Goal: Learn about a topic

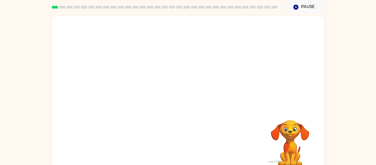
scroll to position [29, 0]
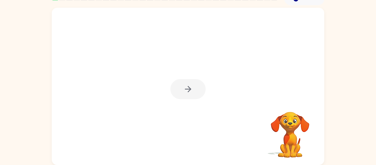
click at [175, 93] on div at bounding box center [187, 89] width 35 height 20
click at [191, 83] on button "button" at bounding box center [187, 89] width 35 height 20
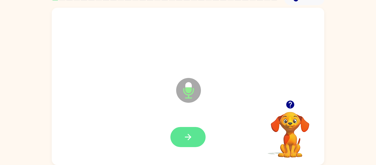
click at [186, 127] on button "button" at bounding box center [187, 137] width 35 height 20
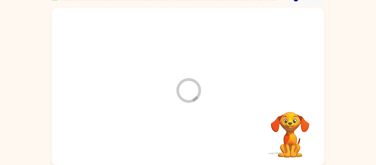
click at [186, 127] on div at bounding box center [187, 136] width 261 height 45
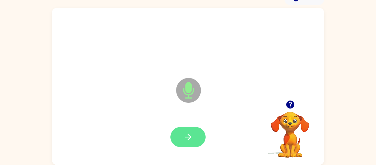
click at [191, 134] on icon "button" at bounding box center [188, 137] width 10 height 10
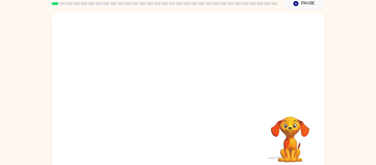
scroll to position [23, 0]
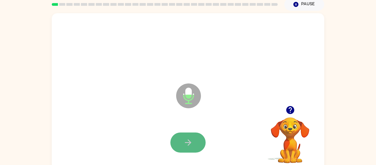
click at [182, 139] on button "button" at bounding box center [187, 142] width 35 height 20
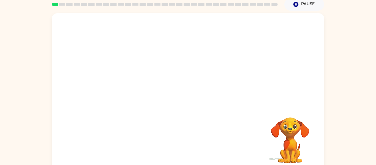
click at [180, 142] on div "Your browser must support playing .mp4 files to use Literably. Please try using…" at bounding box center [188, 91] width 272 height 157
click at [179, 142] on div at bounding box center [187, 142] width 261 height 45
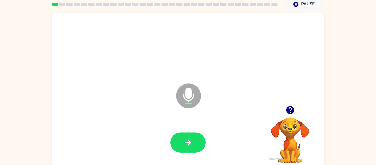
click at [291, 111] on icon "button" at bounding box center [290, 110] width 8 height 8
click at [193, 140] on button "button" at bounding box center [187, 142] width 35 height 20
click at [194, 136] on button "button" at bounding box center [187, 142] width 35 height 20
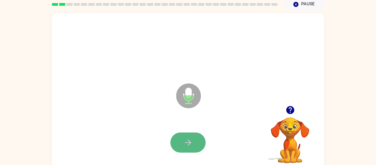
click at [179, 142] on button "button" at bounding box center [187, 142] width 35 height 20
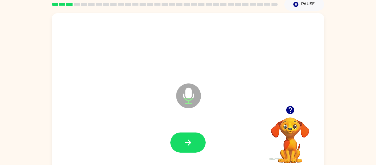
click at [179, 142] on button "button" at bounding box center [187, 142] width 35 height 20
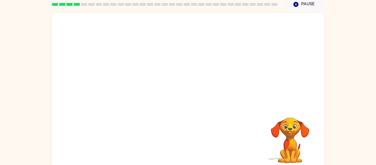
click at [179, 142] on div at bounding box center [187, 142] width 261 height 45
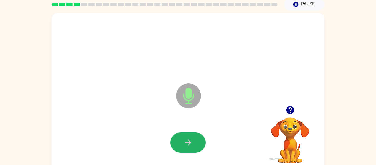
click at [179, 142] on button "button" at bounding box center [187, 142] width 35 height 20
click at [180, 142] on button "button" at bounding box center [187, 142] width 35 height 20
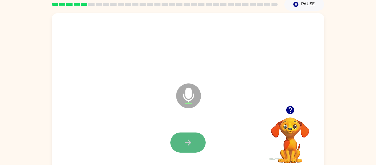
click at [179, 133] on button "button" at bounding box center [187, 142] width 35 height 20
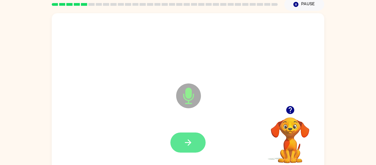
click at [194, 143] on button "button" at bounding box center [187, 142] width 35 height 20
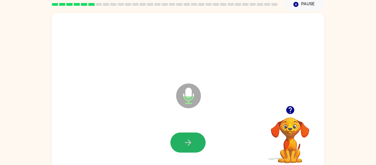
click at [194, 143] on button "button" at bounding box center [187, 142] width 35 height 20
click at [194, 144] on button "button" at bounding box center [187, 142] width 35 height 20
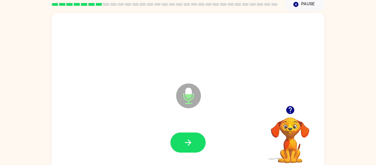
click at [290, 115] on button "button" at bounding box center [290, 110] width 14 height 14
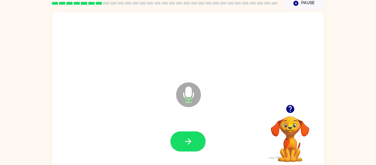
scroll to position [25, 0]
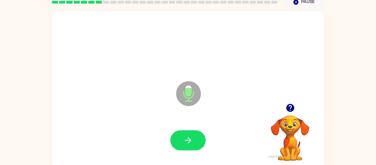
click at [291, 109] on icon "button" at bounding box center [290, 108] width 8 height 8
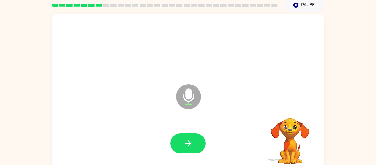
scroll to position [13, 0]
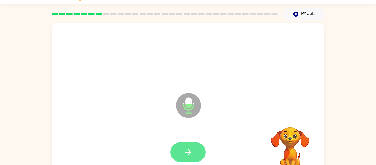
click at [191, 142] on button "button" at bounding box center [187, 152] width 35 height 20
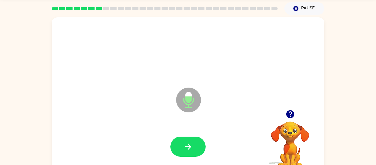
scroll to position [25, 0]
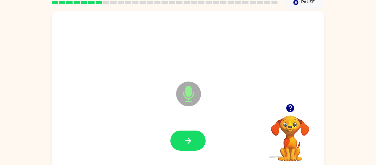
click at [288, 111] on icon "button" at bounding box center [290, 108] width 8 height 8
click at [287, 110] on video "Your browser must support playing .mp4 files to use Literably. Please try using…" at bounding box center [289, 134] width 55 height 55
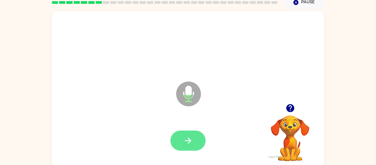
click at [189, 144] on icon "button" at bounding box center [188, 141] width 10 height 10
click at [192, 148] on button "button" at bounding box center [187, 140] width 35 height 20
click at [189, 138] on icon "button" at bounding box center [188, 140] width 6 height 6
click at [186, 140] on icon "button" at bounding box center [188, 140] width 6 height 6
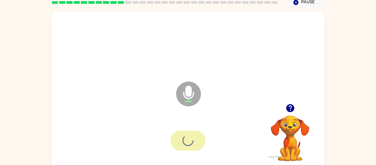
click at [192, 144] on div at bounding box center [187, 140] width 35 height 20
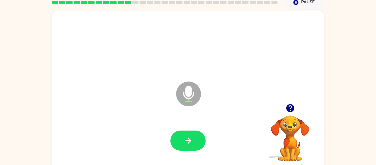
click at [194, 156] on div at bounding box center [187, 140] width 261 height 45
click at [198, 150] on div at bounding box center [187, 140] width 35 height 20
click at [198, 139] on button "button" at bounding box center [187, 140] width 35 height 20
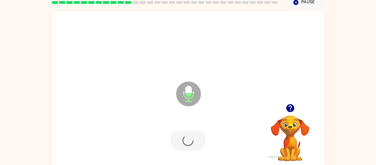
click at [198, 147] on div at bounding box center [187, 140] width 35 height 20
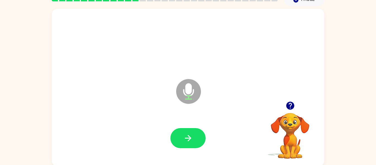
scroll to position [29, 0]
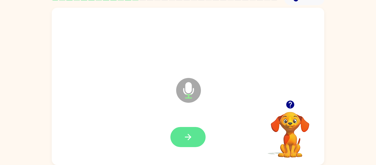
click at [192, 142] on button "button" at bounding box center [187, 137] width 35 height 20
click at [197, 138] on div at bounding box center [187, 137] width 35 height 20
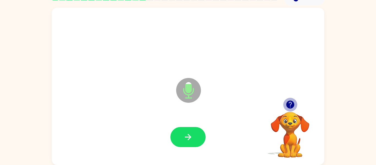
click at [288, 102] on icon "button" at bounding box center [290, 104] width 8 height 8
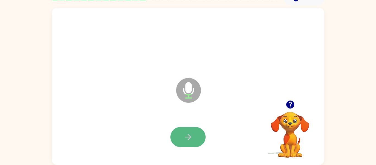
click at [175, 137] on button "button" at bounding box center [187, 137] width 35 height 20
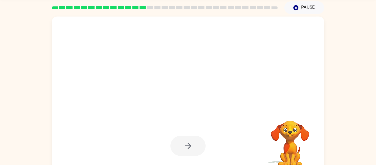
scroll to position [19, 0]
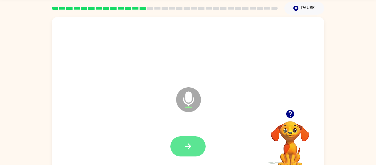
click at [196, 146] on button "button" at bounding box center [187, 146] width 35 height 20
click at [205, 149] on button "button" at bounding box center [187, 146] width 35 height 20
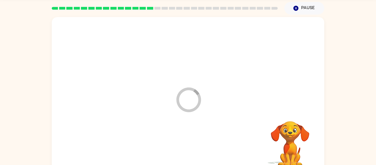
click at [202, 145] on div at bounding box center [187, 146] width 261 height 45
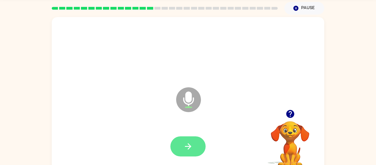
click at [195, 151] on button "button" at bounding box center [187, 146] width 35 height 20
click at [186, 148] on icon "button" at bounding box center [188, 146] width 10 height 10
click at [188, 147] on icon "button" at bounding box center [188, 146] width 10 height 10
click at [187, 147] on icon "button" at bounding box center [188, 146] width 10 height 10
click at [183, 148] on icon "button" at bounding box center [188, 146] width 10 height 10
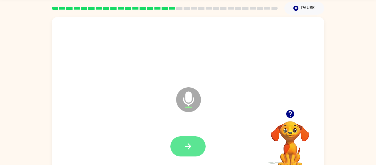
click at [197, 148] on button "button" at bounding box center [187, 146] width 35 height 20
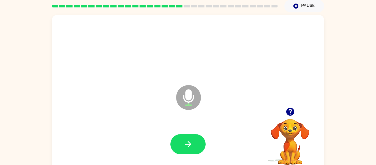
scroll to position [29, 0]
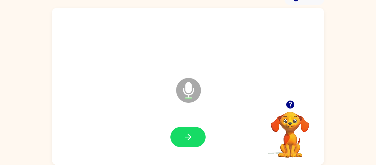
click at [294, 102] on icon "button" at bounding box center [290, 105] width 10 height 10
click at [292, 104] on video "Your browser must support playing .mp4 files to use Literably. Please try using…" at bounding box center [289, 130] width 55 height 55
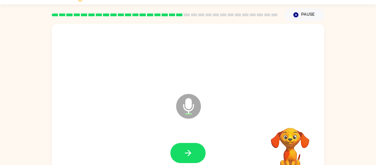
scroll to position [14, 0]
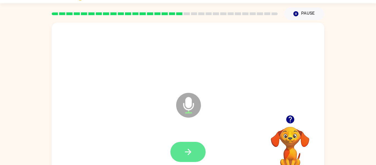
click at [198, 150] on button "button" at bounding box center [187, 152] width 35 height 20
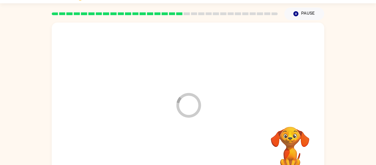
click at [198, 149] on div at bounding box center [187, 151] width 261 height 45
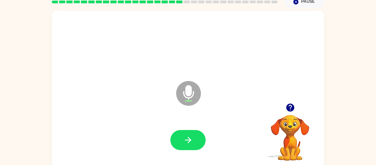
scroll to position [29, 0]
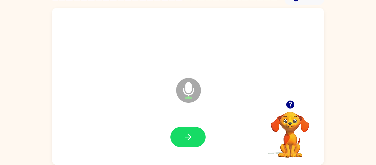
click at [191, 154] on div at bounding box center [187, 136] width 261 height 45
click at [192, 136] on icon "button" at bounding box center [188, 137] width 10 height 10
click at [195, 136] on div at bounding box center [187, 137] width 35 height 20
click at [285, 108] on icon "button" at bounding box center [290, 105] width 10 height 10
click at [291, 104] on video "Your browser must support playing .mp4 files to use Literably. Please try using…" at bounding box center [289, 130] width 55 height 55
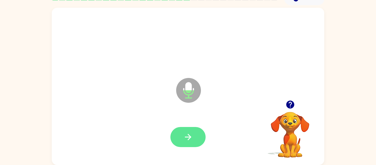
click at [194, 135] on button "button" at bounding box center [187, 137] width 35 height 20
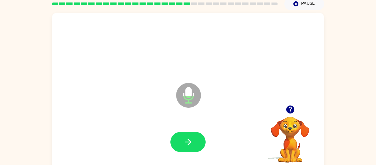
scroll to position [23, 0]
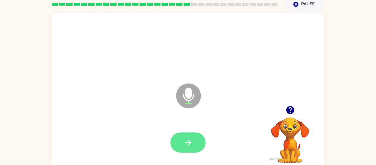
click at [189, 144] on icon "button" at bounding box center [188, 142] width 6 height 6
click at [193, 151] on button "button" at bounding box center [187, 142] width 35 height 20
click at [192, 145] on icon "button" at bounding box center [188, 142] width 10 height 10
click at [197, 138] on button "button" at bounding box center [187, 142] width 35 height 20
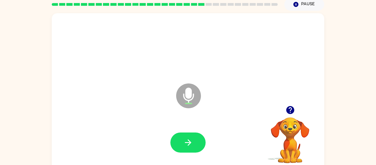
click at [292, 117] on video "Your browser must support playing .mp4 files to use Literably. Please try using…" at bounding box center [289, 136] width 55 height 55
click at [297, 108] on div at bounding box center [289, 110] width 55 height 14
click at [294, 107] on icon "button" at bounding box center [290, 110] width 10 height 10
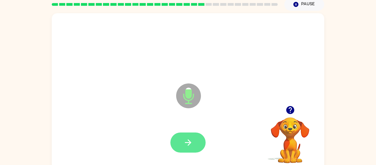
click at [197, 149] on button "button" at bounding box center [187, 142] width 35 height 20
click at [191, 144] on icon "button" at bounding box center [188, 142] width 10 height 10
click at [188, 146] on icon "button" at bounding box center [188, 142] width 10 height 10
click at [186, 145] on icon "button" at bounding box center [188, 142] width 10 height 10
click at [195, 145] on button "button" at bounding box center [187, 142] width 35 height 20
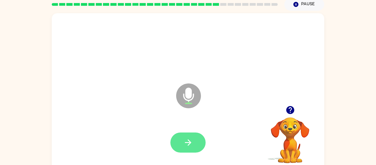
click at [191, 151] on button "button" at bounding box center [187, 142] width 35 height 20
click at [185, 142] on icon "button" at bounding box center [188, 142] width 10 height 10
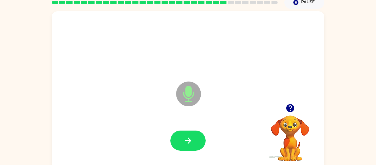
scroll to position [27, 0]
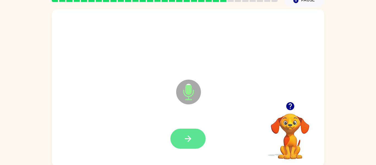
click at [203, 139] on button "button" at bounding box center [187, 138] width 35 height 20
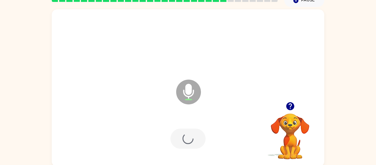
click at [199, 144] on div at bounding box center [187, 138] width 35 height 20
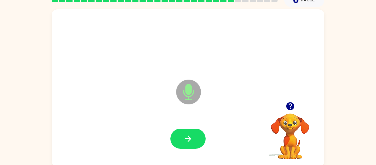
click at [296, 109] on button "button" at bounding box center [290, 106] width 14 height 14
click at [291, 106] on video "Your browser must support playing .mp4 files to use Literably. Please try using…" at bounding box center [289, 132] width 55 height 55
click at [197, 146] on button "button" at bounding box center [187, 138] width 35 height 20
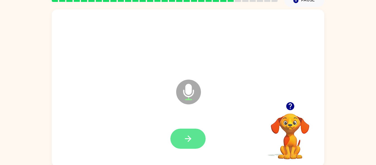
click at [179, 143] on button "button" at bounding box center [187, 138] width 35 height 20
click at [191, 146] on button "button" at bounding box center [187, 138] width 35 height 20
click at [191, 142] on icon "button" at bounding box center [188, 139] width 10 height 10
click at [194, 141] on button "button" at bounding box center [187, 138] width 35 height 20
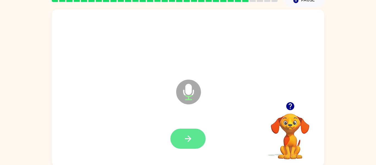
click at [196, 140] on button "button" at bounding box center [187, 138] width 35 height 20
click at [188, 145] on button "button" at bounding box center [187, 138] width 35 height 20
click at [290, 108] on icon "button" at bounding box center [290, 106] width 8 height 8
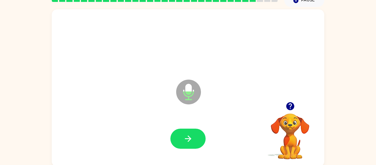
scroll to position [29, 0]
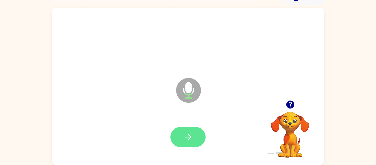
click at [193, 139] on button "button" at bounding box center [187, 137] width 35 height 20
click at [192, 137] on icon "button" at bounding box center [188, 137] width 10 height 10
click at [192, 138] on icon "button" at bounding box center [188, 137] width 10 height 10
click at [194, 146] on button "button" at bounding box center [187, 137] width 35 height 20
click at [196, 141] on button "button" at bounding box center [187, 137] width 35 height 20
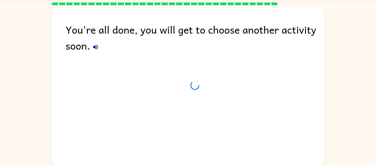
scroll to position [19, 0]
